Goal: Transaction & Acquisition: Purchase product/service

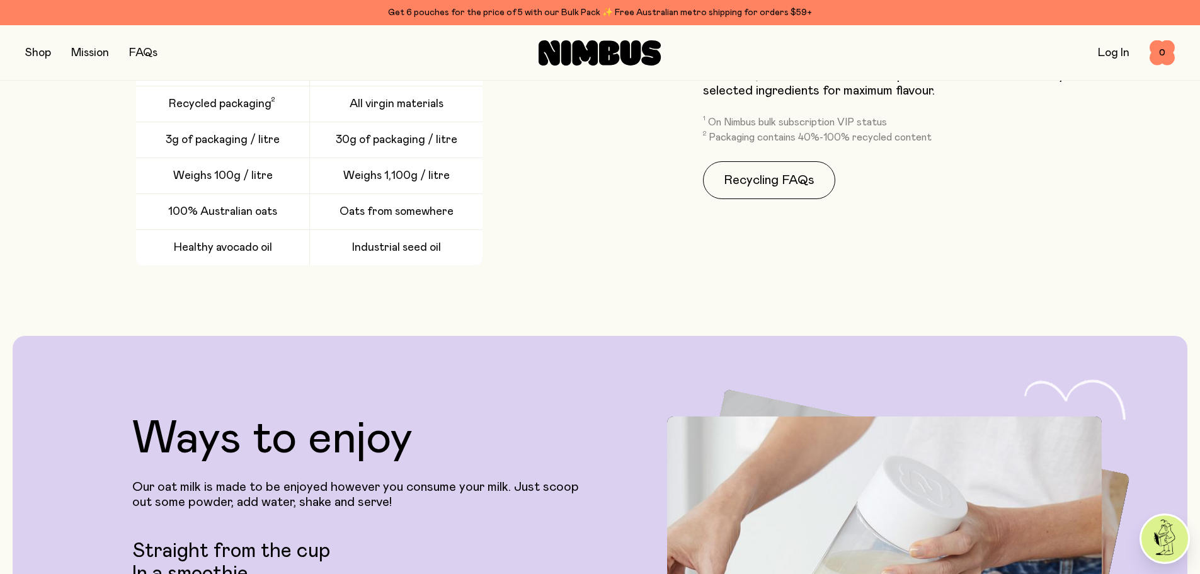
scroll to position [3086, 0]
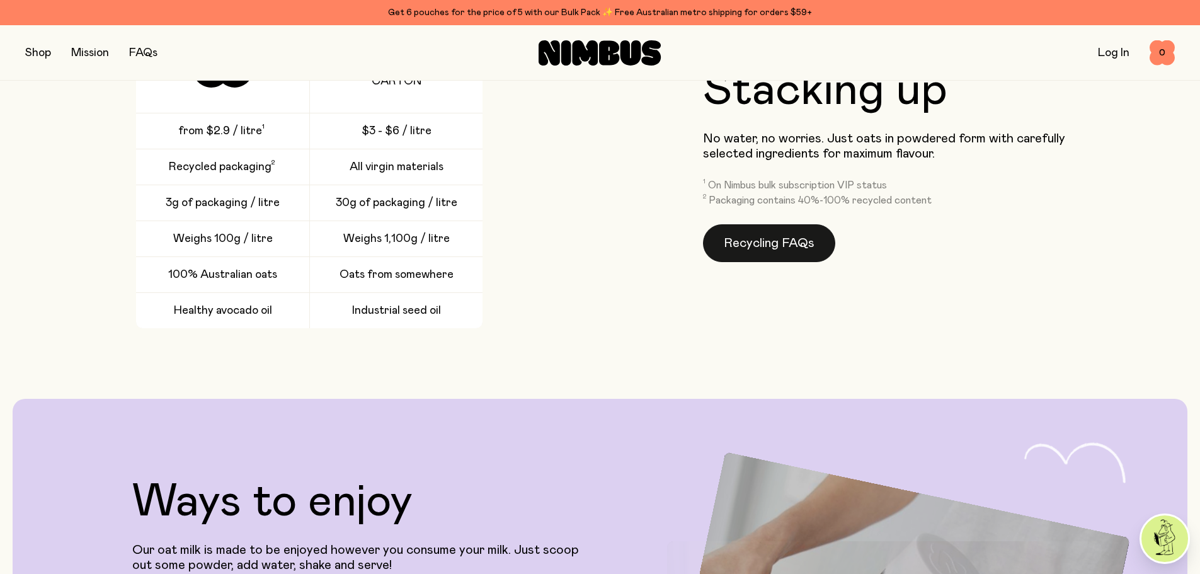
click at [771, 246] on link "Recycling FAQs" at bounding box center [769, 243] width 132 height 38
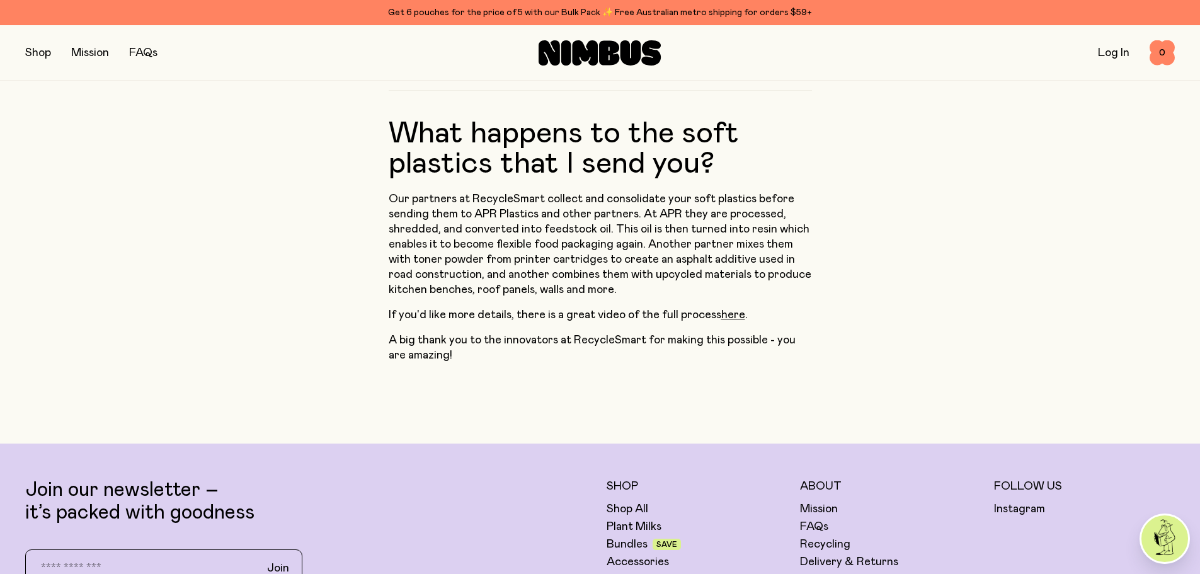
scroll to position [1071, 0]
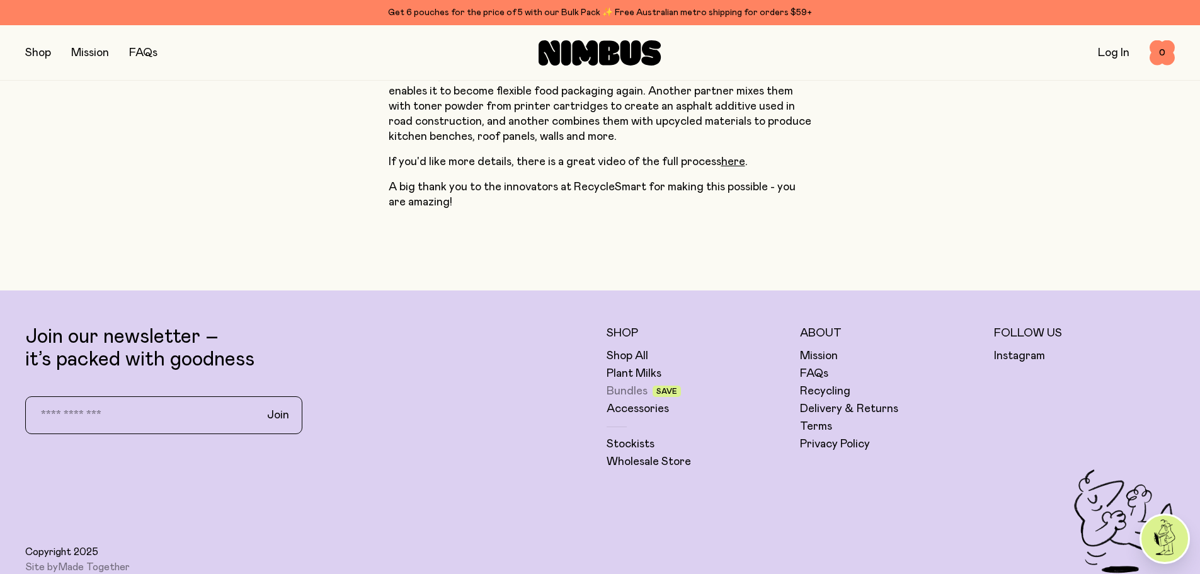
click at [631, 384] on link "Bundles" at bounding box center [626, 391] width 41 height 15
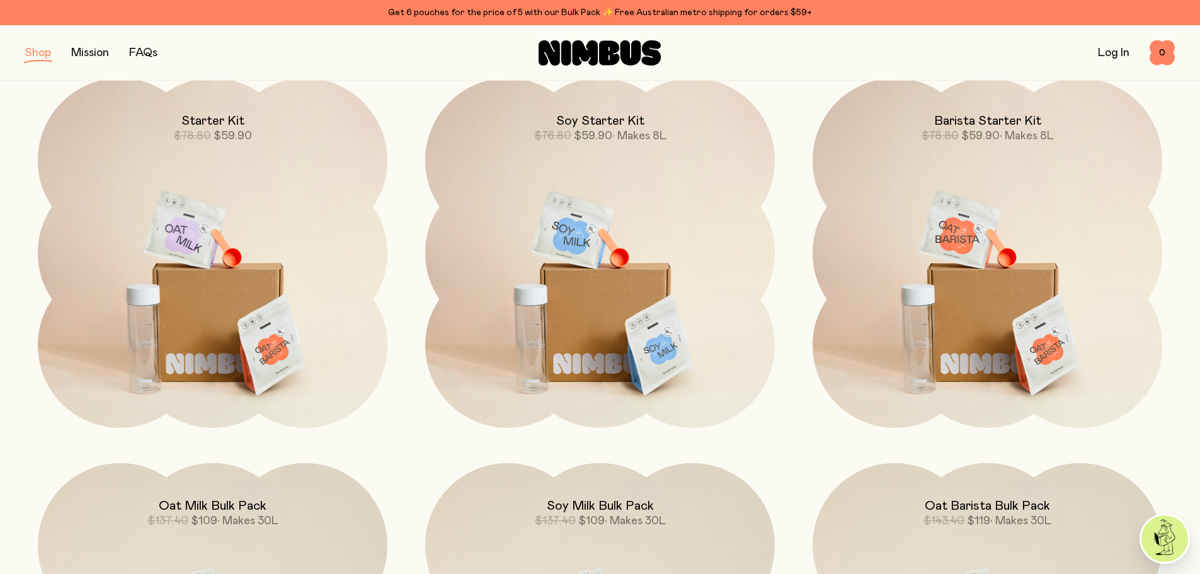
scroll to position [126, 0]
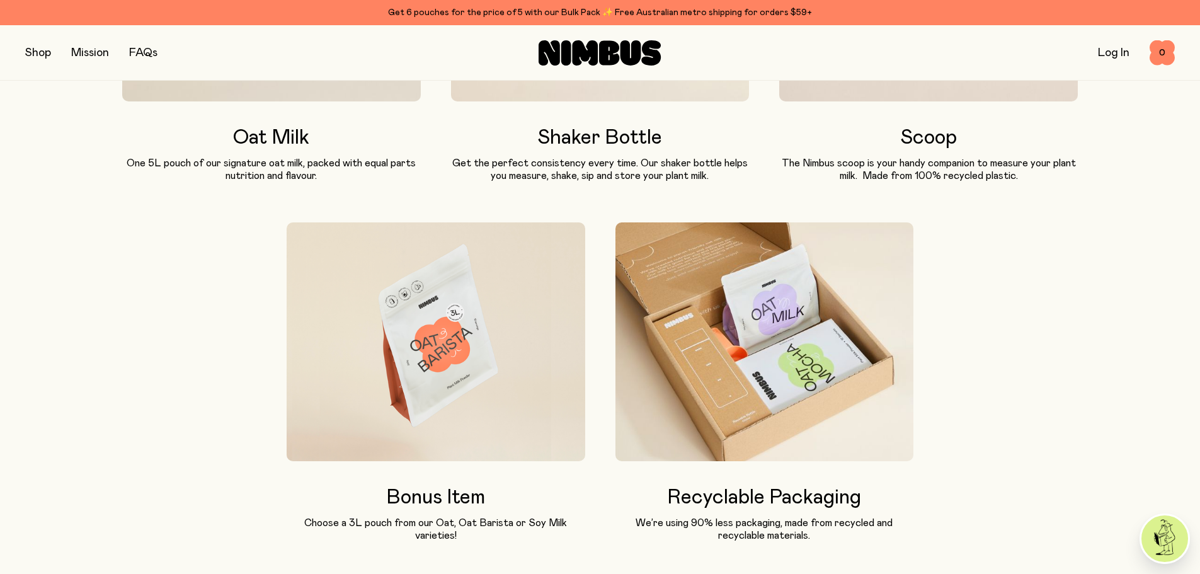
scroll to position [1008, 0]
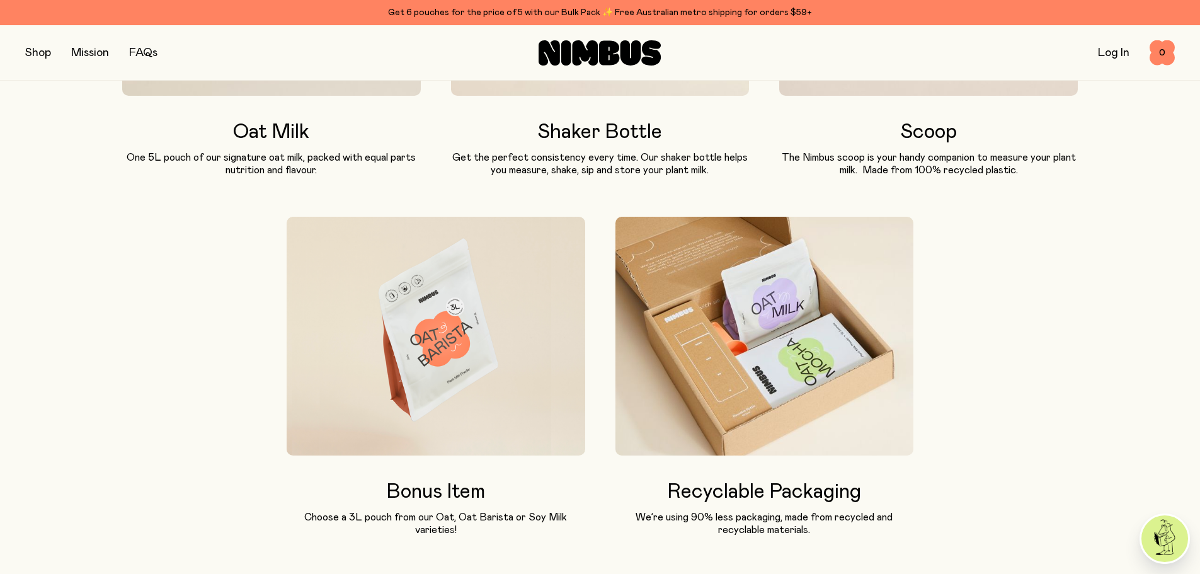
click at [85, 55] on link "Mission" at bounding box center [90, 52] width 38 height 11
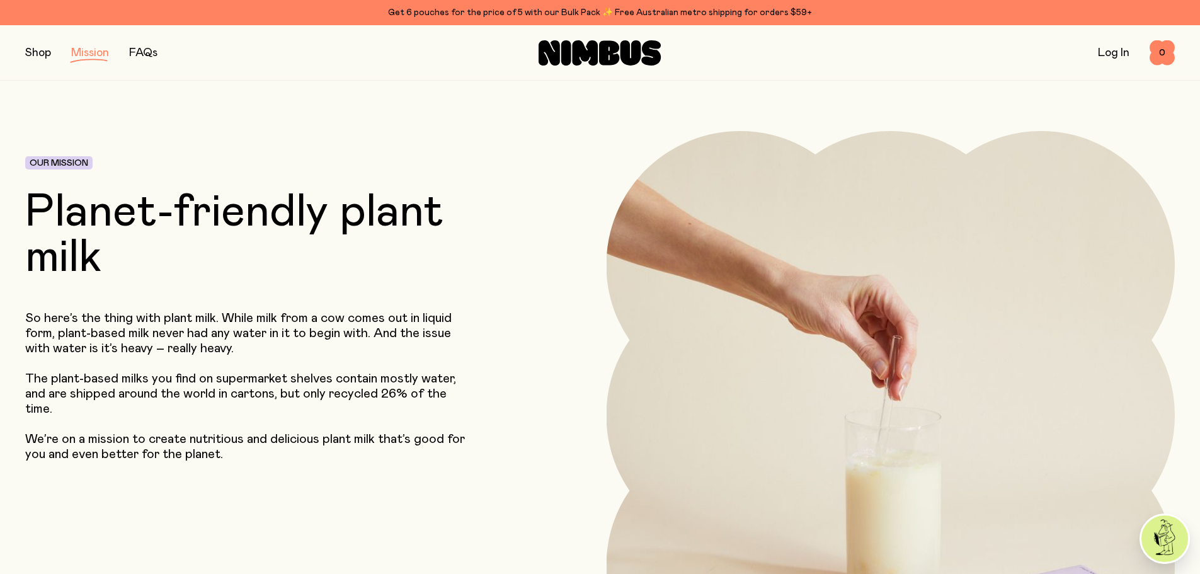
click at [41, 52] on button "button" at bounding box center [38, 53] width 26 height 18
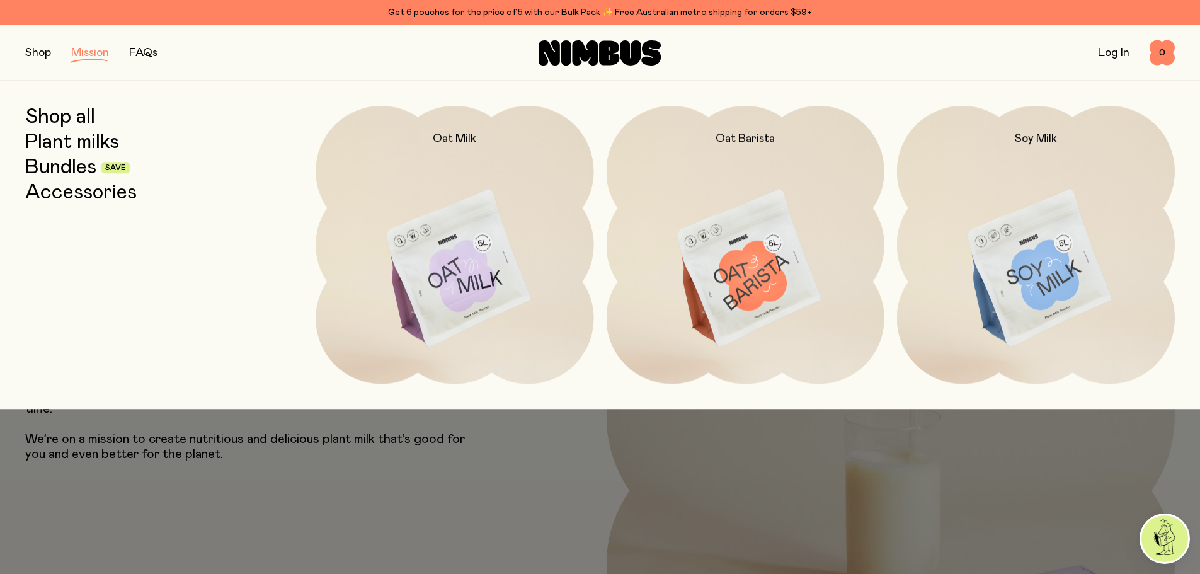
click at [66, 135] on link "Plant milks" at bounding box center [72, 142] width 94 height 23
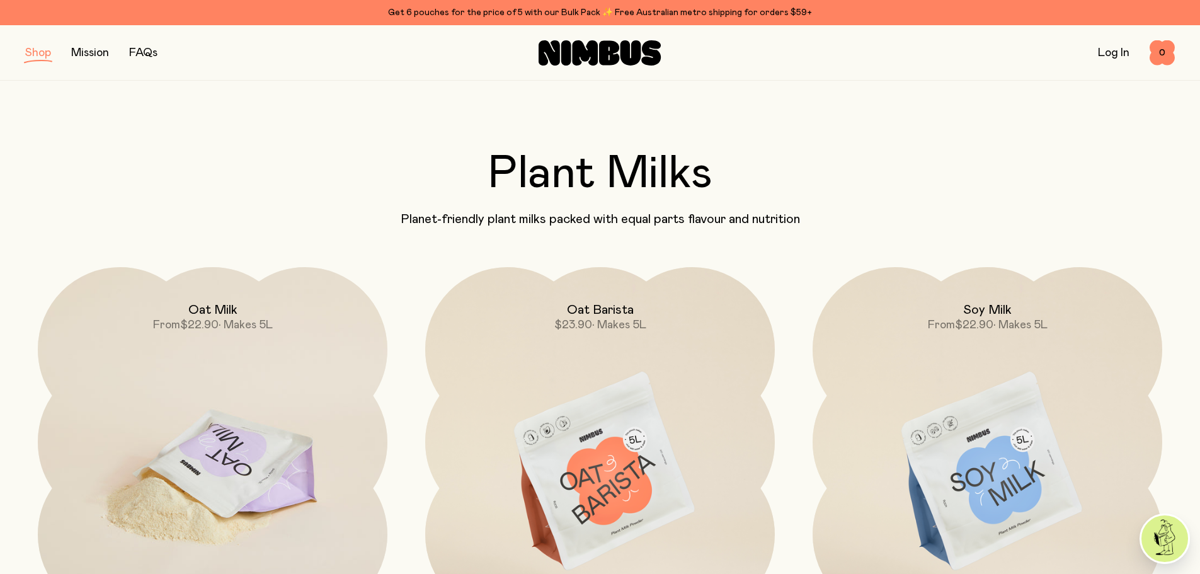
click at [251, 333] on img at bounding box center [213, 472] width 350 height 411
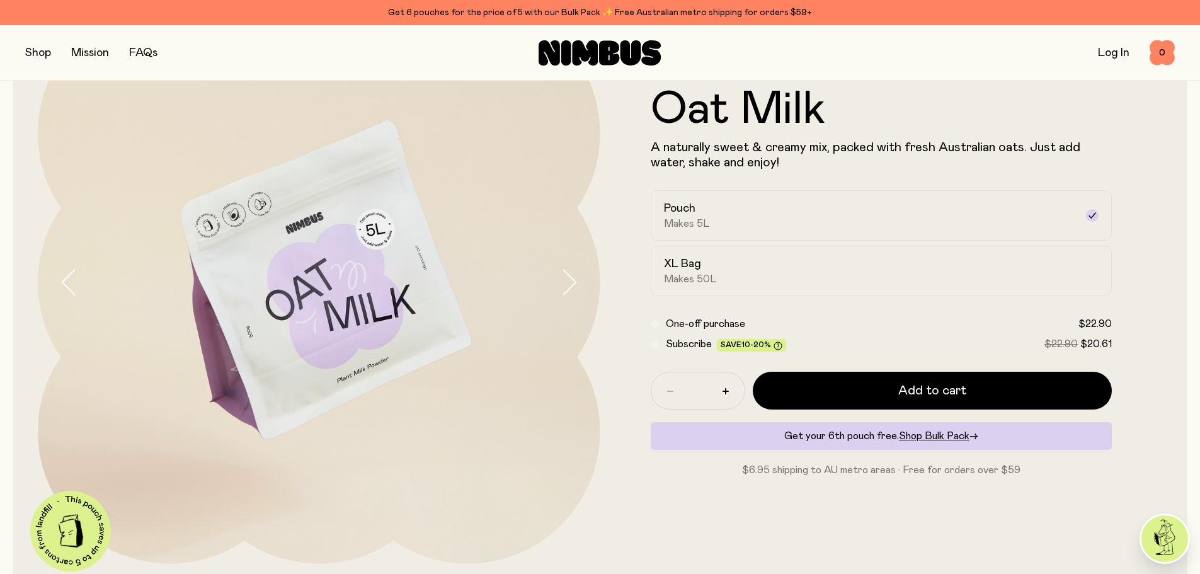
scroll to position [126, 0]
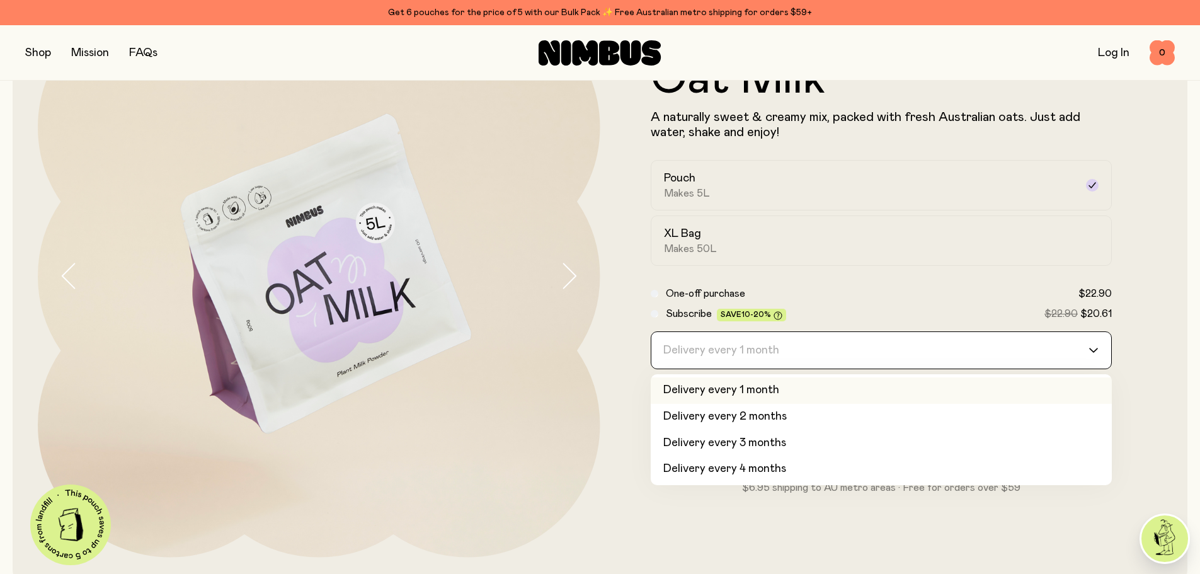
click at [889, 355] on input "Search for option" at bounding box center [873, 350] width 429 height 37
click at [592, 276] on button "button" at bounding box center [580, 276] width 40 height 562
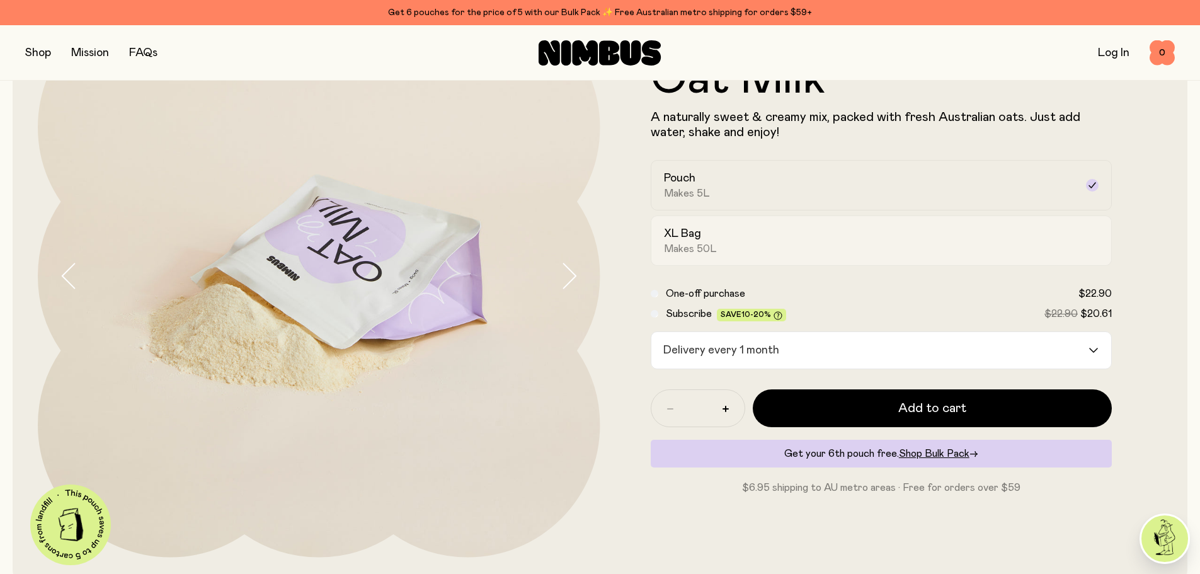
click at [744, 242] on div "XL Bag Makes 50L" at bounding box center [870, 240] width 412 height 29
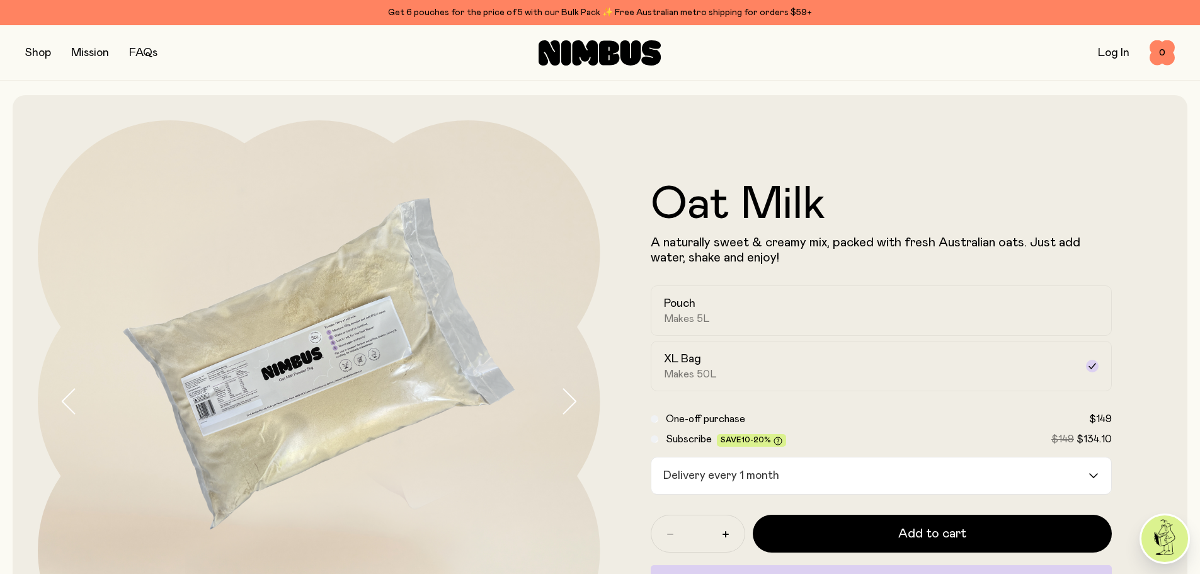
scroll to position [0, 0]
click at [38, 50] on button "button" at bounding box center [38, 53] width 26 height 18
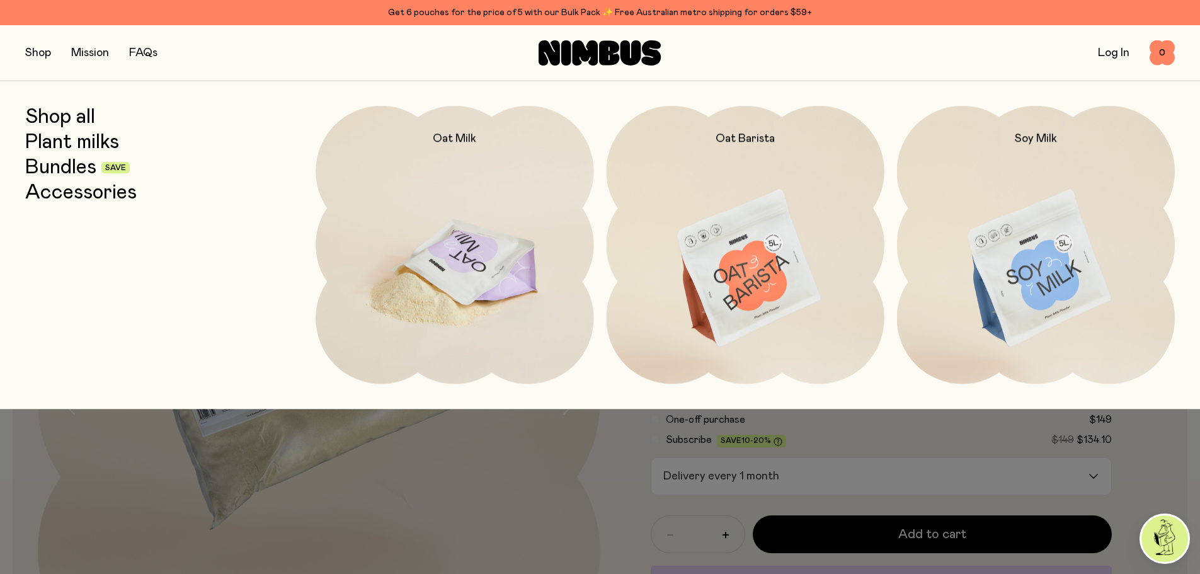
click at [494, 233] on img at bounding box center [455, 269] width 278 height 326
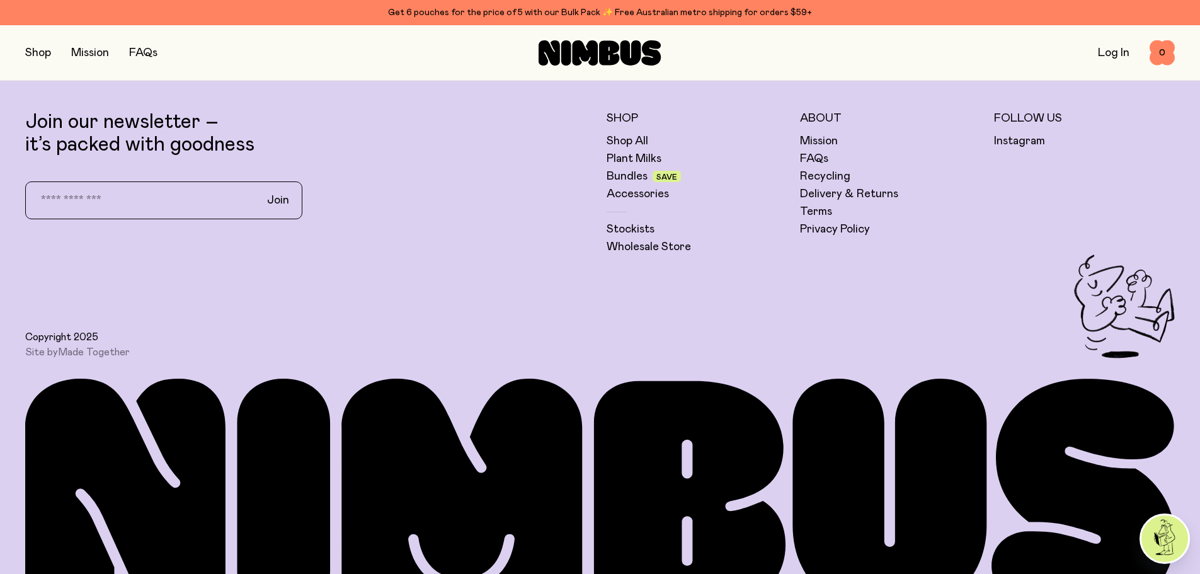
scroll to position [3716, 0]
click at [628, 174] on link "Bundles" at bounding box center [626, 175] width 41 height 15
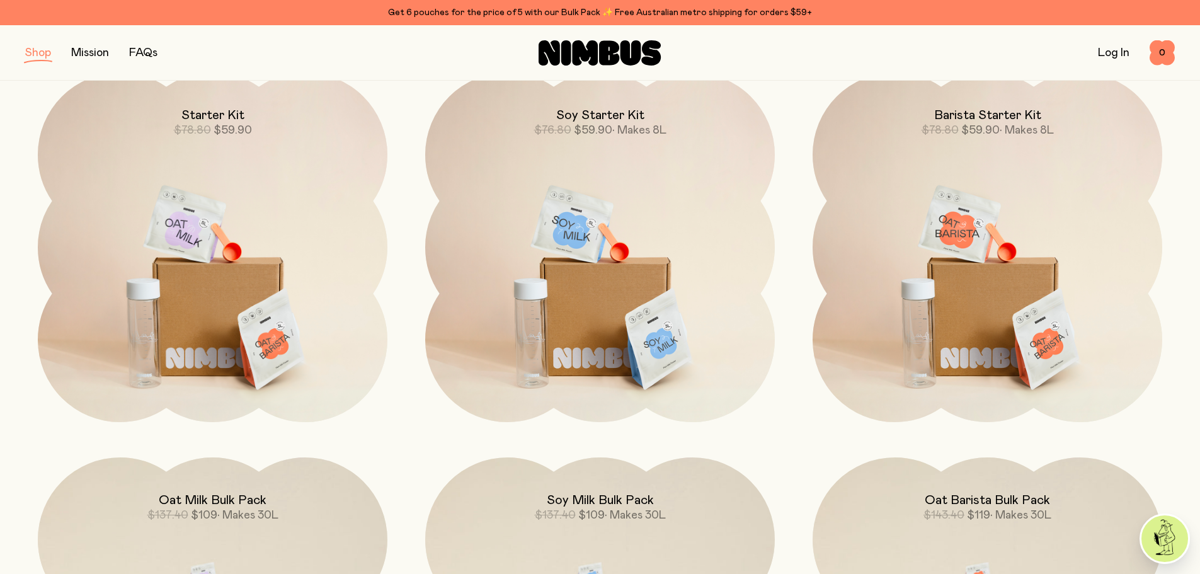
scroll to position [189, 0]
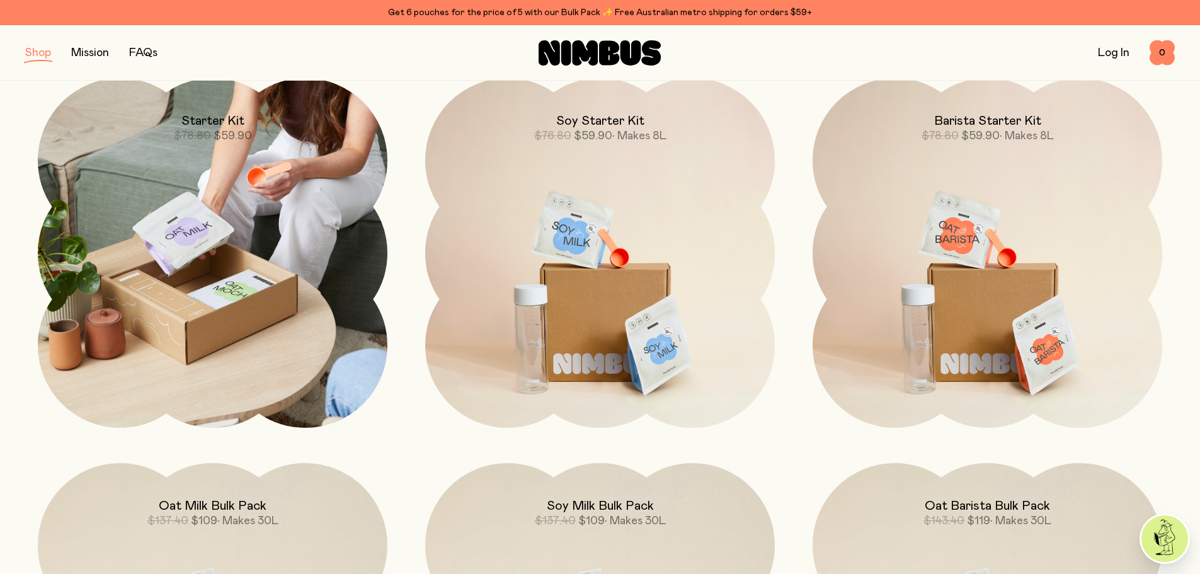
click at [259, 239] on img at bounding box center [213, 253] width 350 height 350
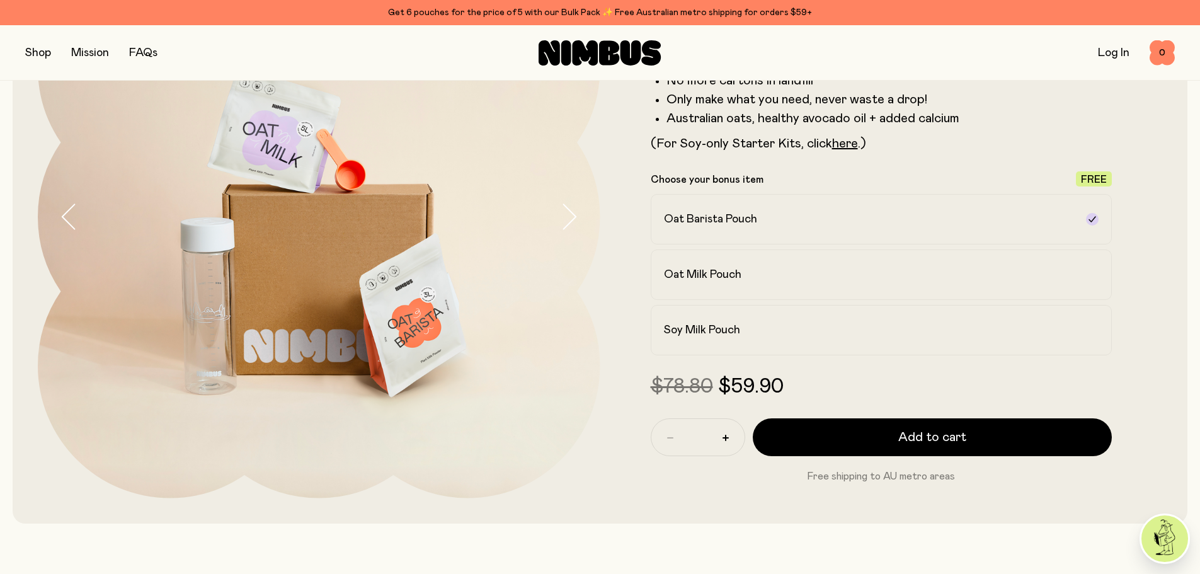
scroll to position [189, 0]
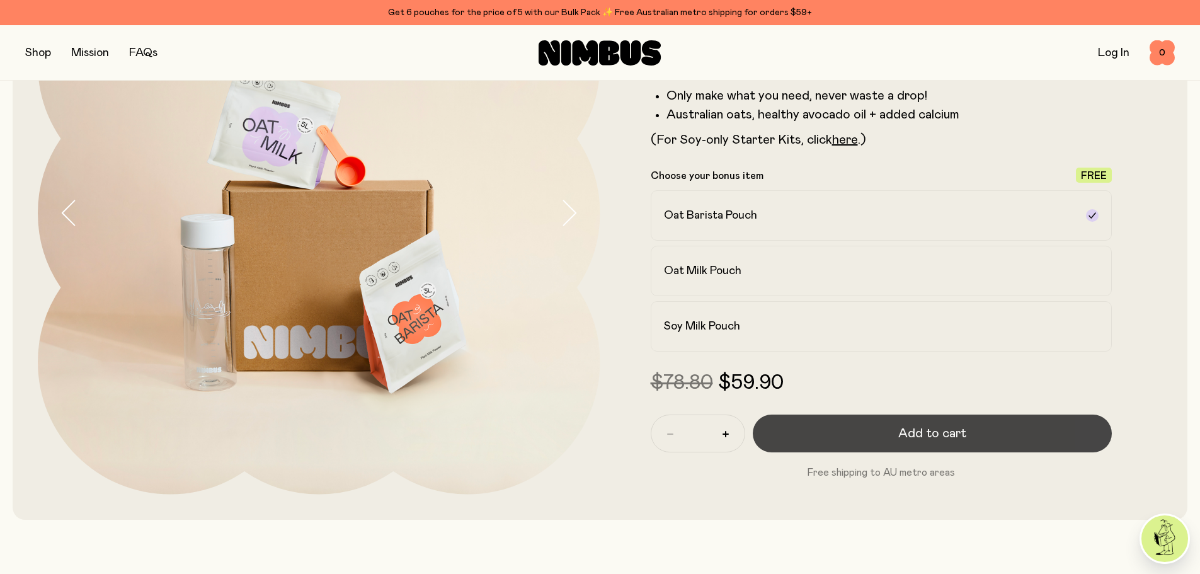
click at [920, 432] on span "Add to cart" at bounding box center [932, 433] width 68 height 18
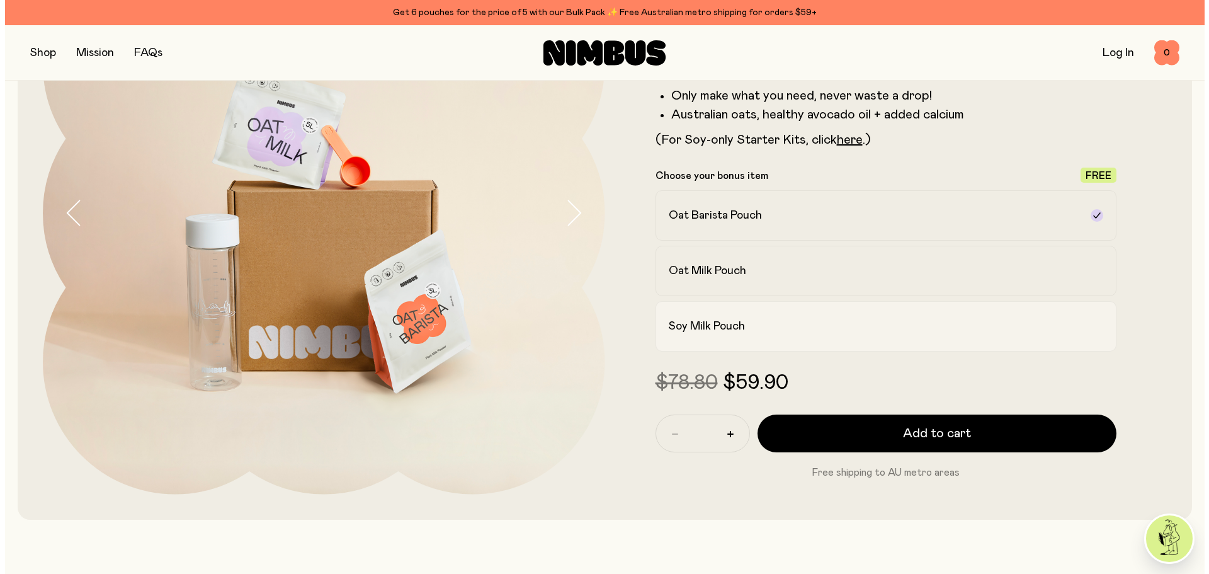
scroll to position [0, 0]
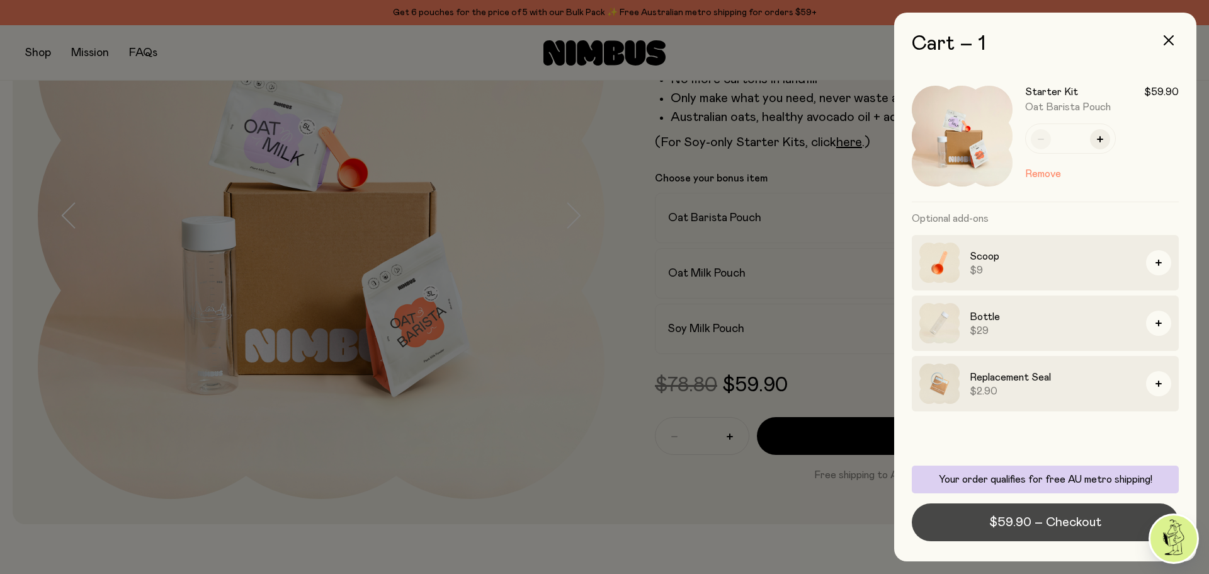
click at [1041, 523] on span "$59.90 – Checkout" at bounding box center [1045, 522] width 112 height 18
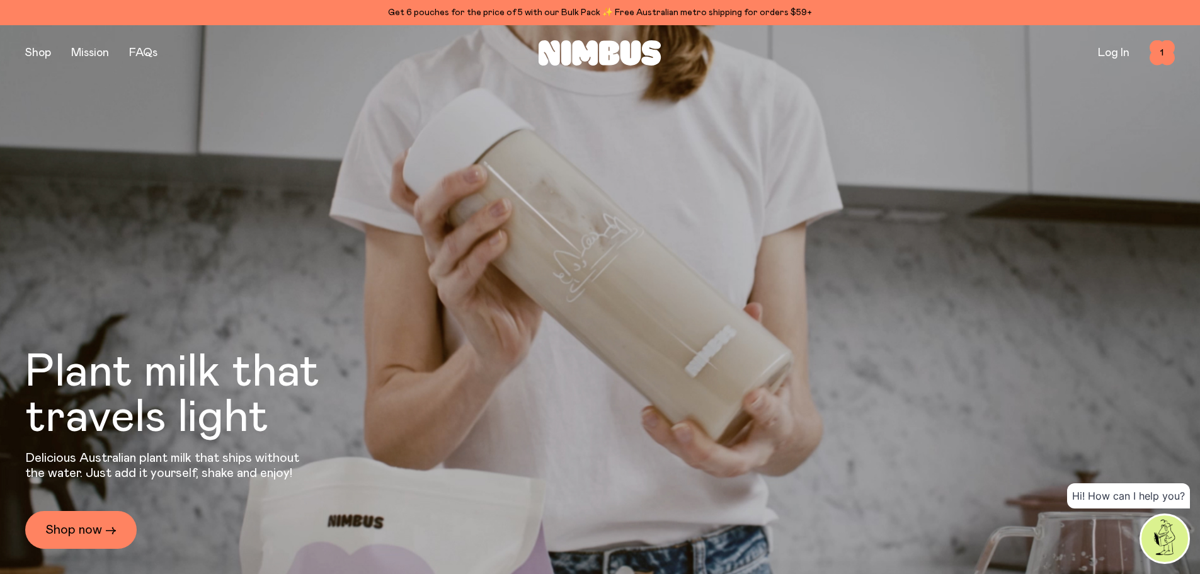
click at [1164, 540] on img at bounding box center [1164, 538] width 47 height 47
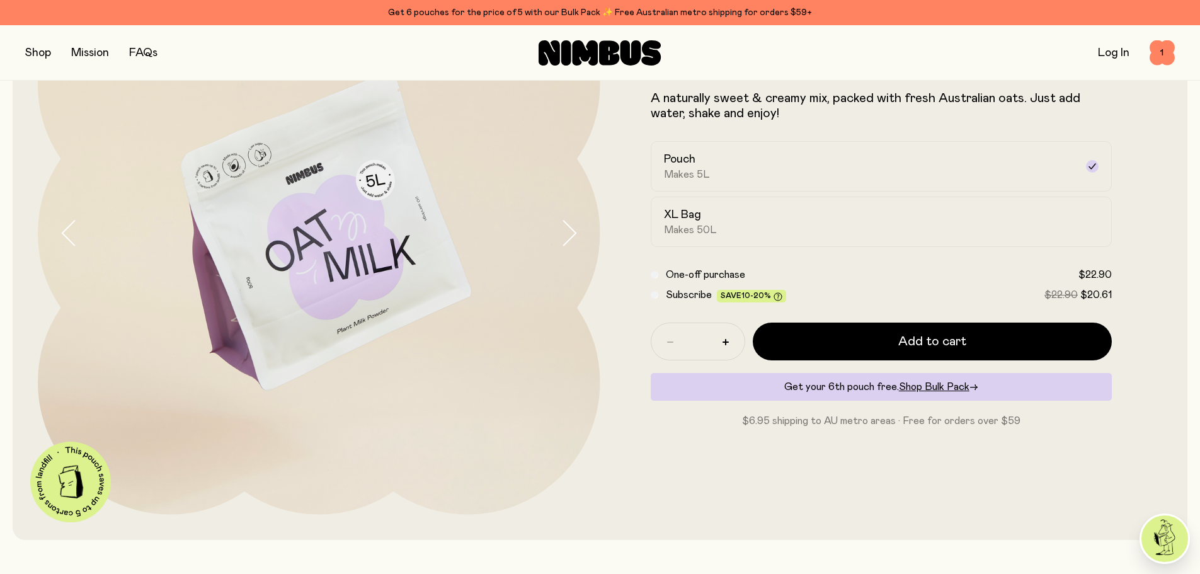
scroll to position [189, 0]
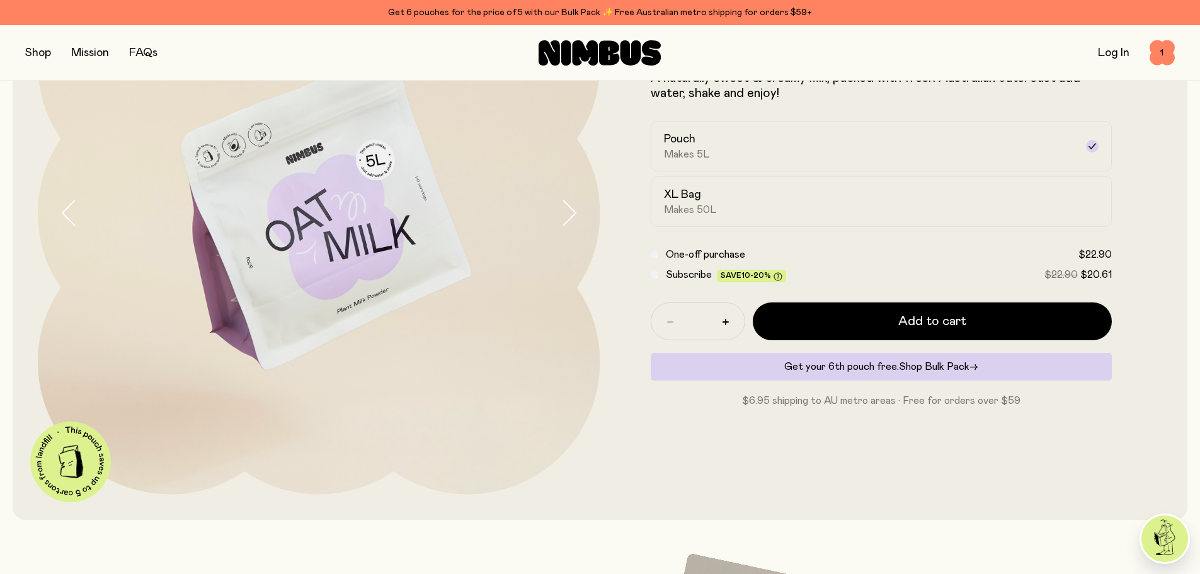
click at [953, 361] on span "Shop Bulk Pack" at bounding box center [934, 366] width 71 height 10
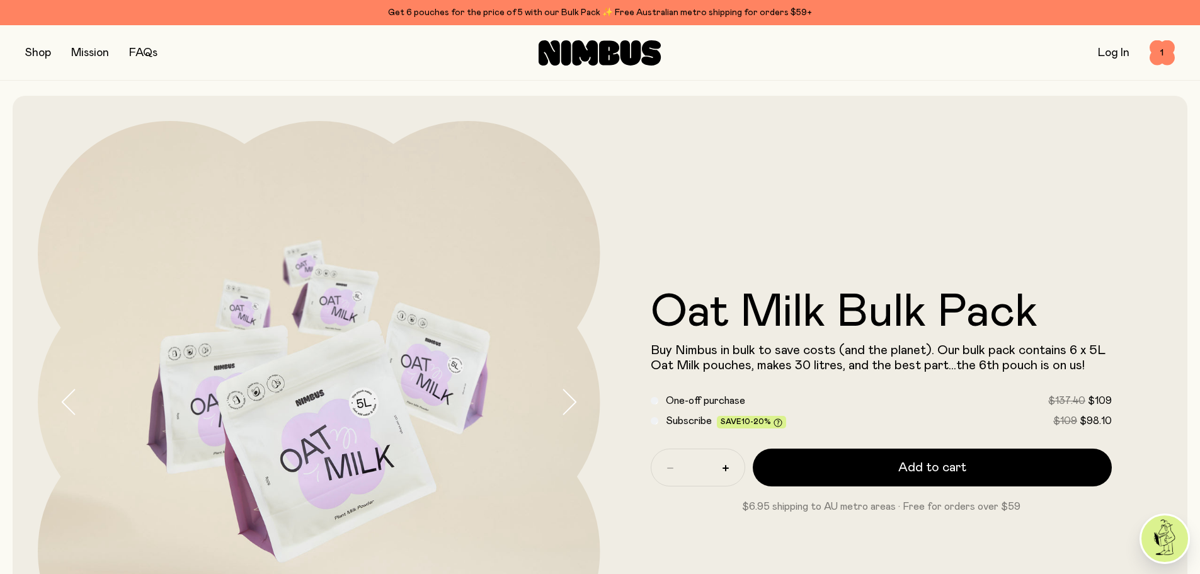
click at [39, 49] on button "button" at bounding box center [38, 53] width 26 height 18
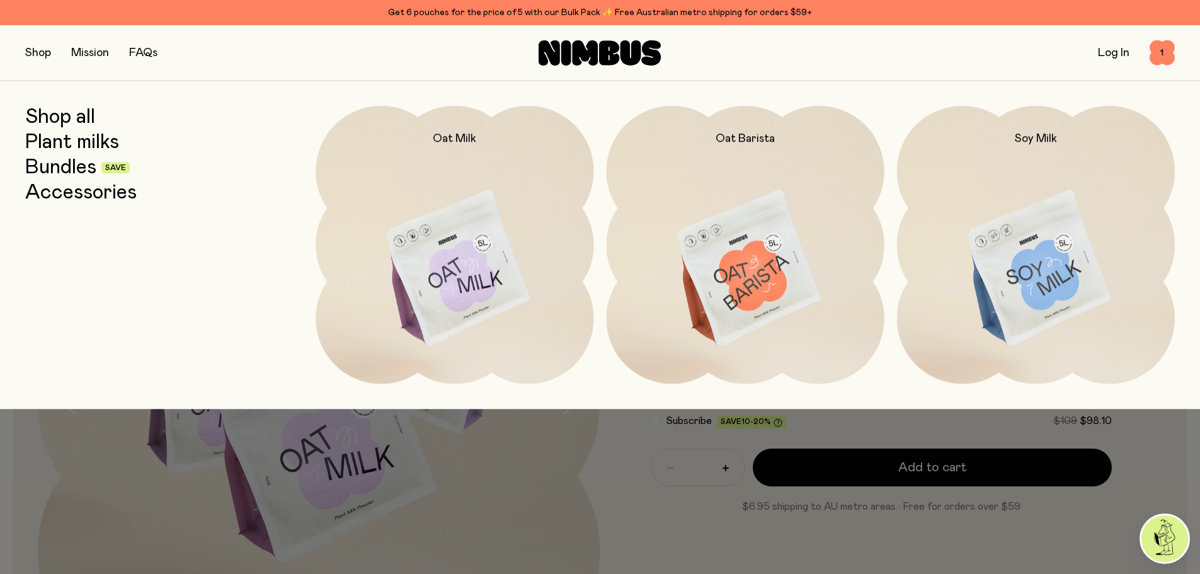
click at [57, 168] on link "Bundles" at bounding box center [60, 167] width 71 height 23
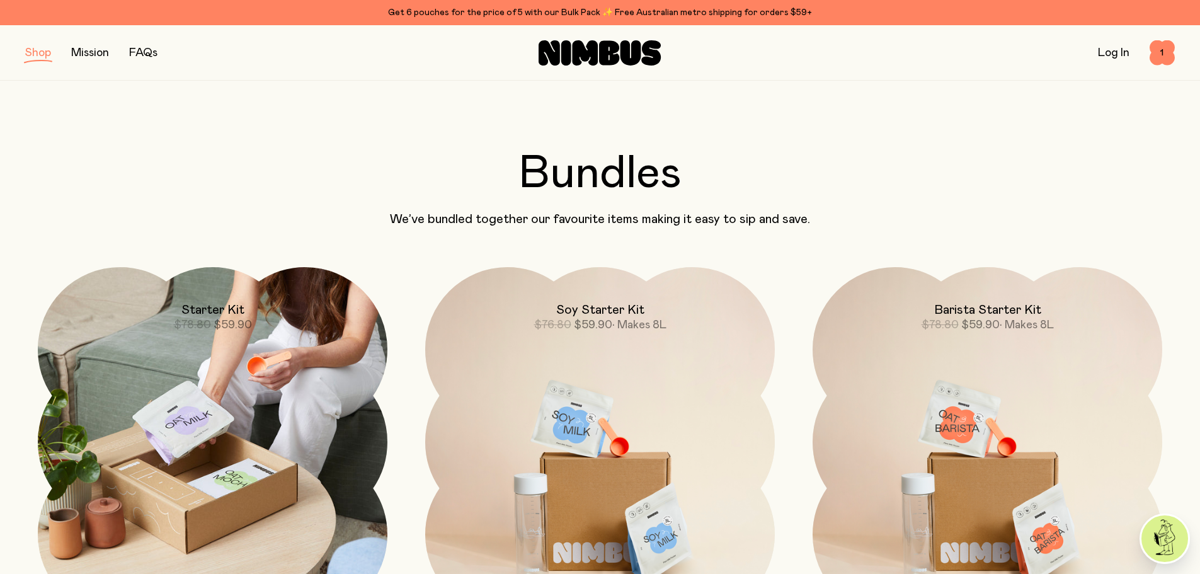
click at [240, 336] on img at bounding box center [213, 442] width 350 height 350
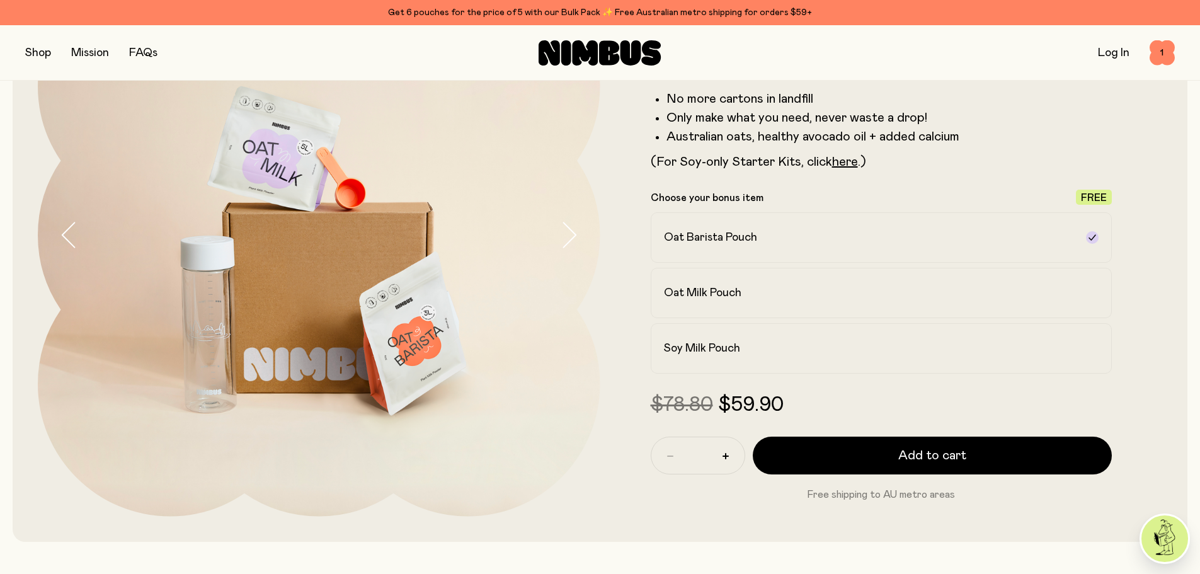
scroll to position [189, 0]
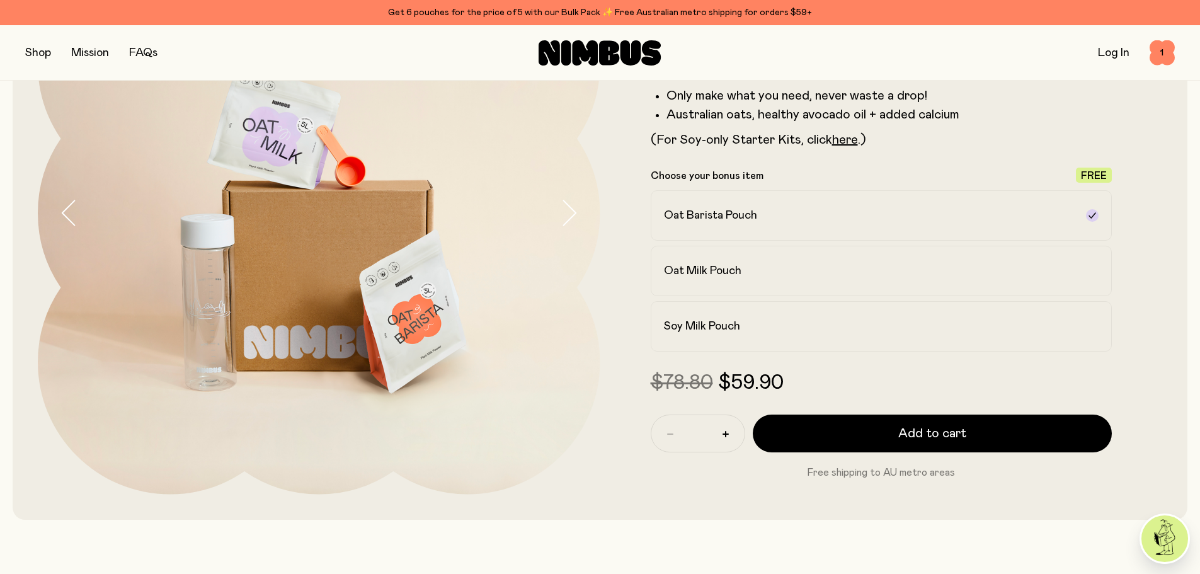
click at [1158, 542] on img at bounding box center [1164, 538] width 47 height 47
